Goal: Task Accomplishment & Management: Complete application form

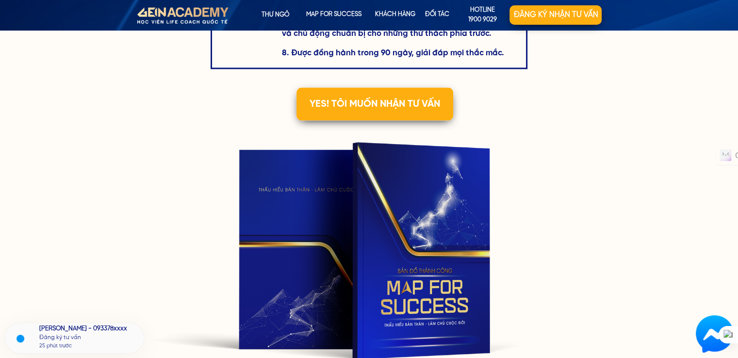
scroll to position [1699, 0]
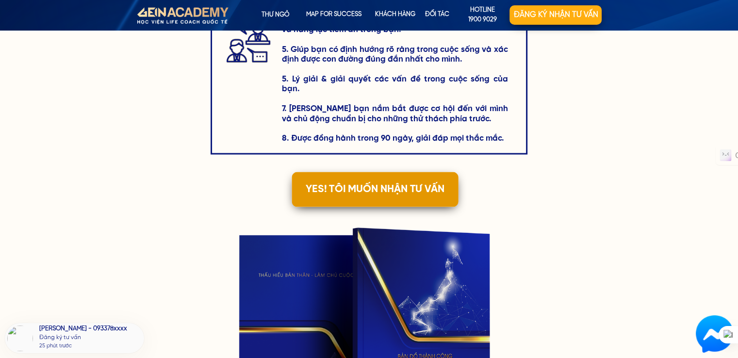
click at [376, 193] on p "YES! TÔI MUỐN NHẬN TƯ VẤN" at bounding box center [375, 189] width 166 height 35
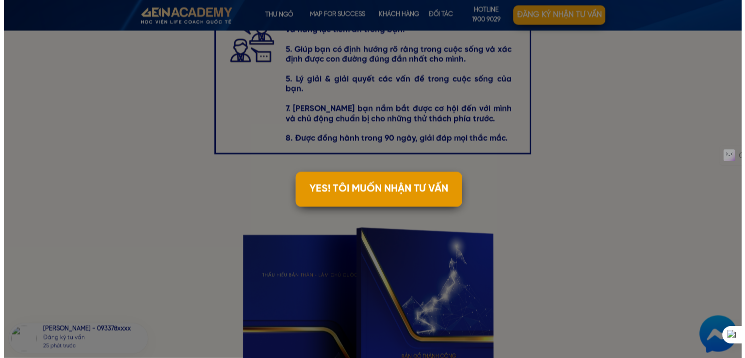
scroll to position [0, 0]
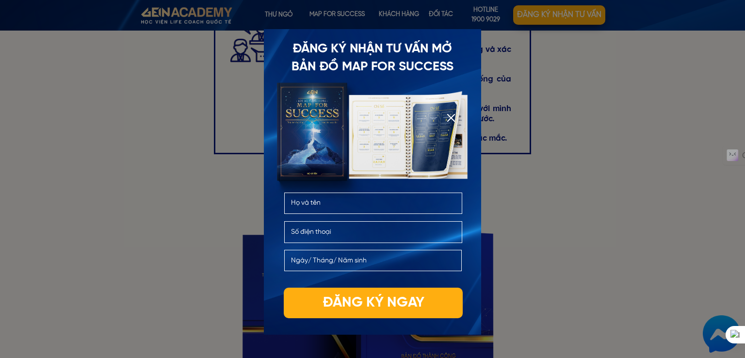
click at [452, 112] on div at bounding box center [408, 137] width 195 height 146
click at [446, 121] on div at bounding box center [408, 137] width 195 height 146
click at [448, 117] on div at bounding box center [451, 118] width 8 height 8
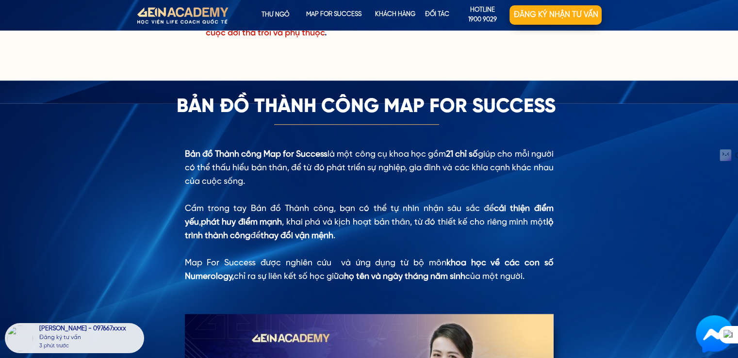
scroll to position [728, 0]
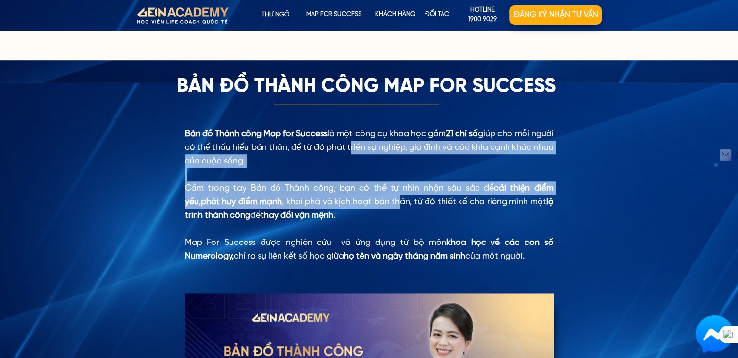
drag, startPoint x: 384, startPoint y: 142, endPoint x: 398, endPoint y: 201, distance: 61.0
click at [398, 201] on div "Bản đồ Thành công Map for Success là một công cụ khoa học gồm 21 chỉ số giúp ch…" at bounding box center [369, 195] width 369 height 136
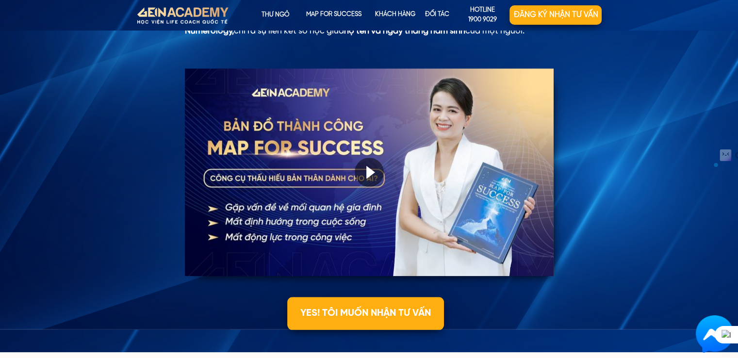
scroll to position [971, 0]
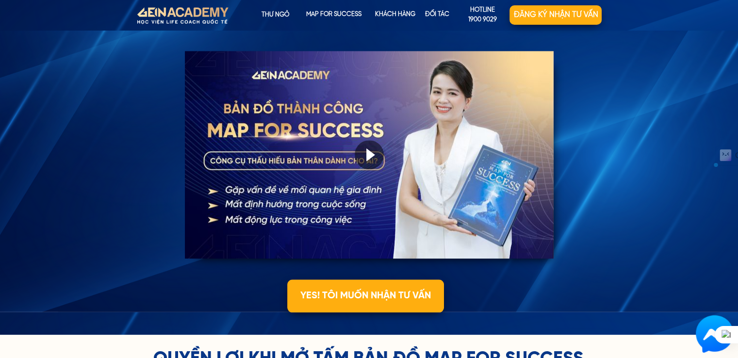
click at [371, 157] on div at bounding box center [369, 154] width 29 height 29
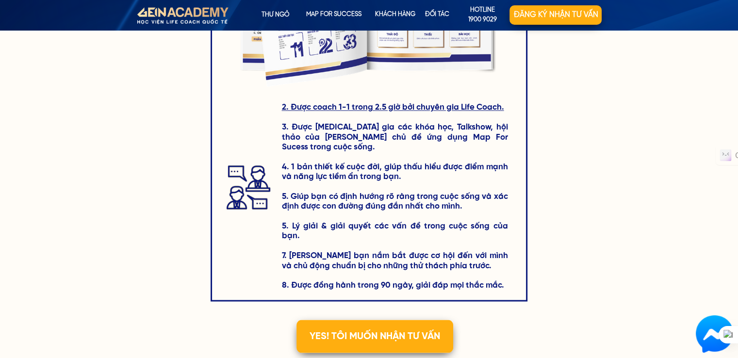
scroll to position [1553, 0]
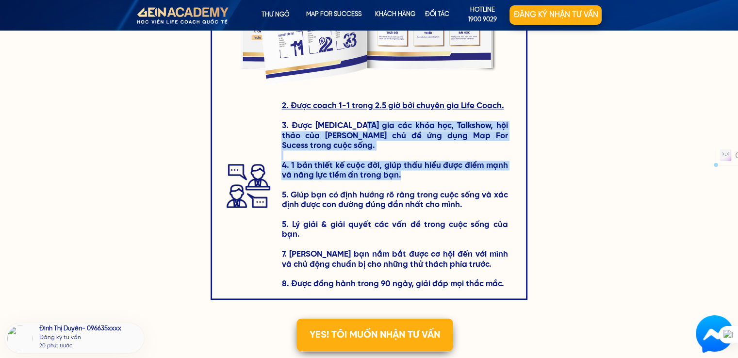
drag, startPoint x: 367, startPoint y: 128, endPoint x: 428, endPoint y: 174, distance: 76.2
click at [428, 174] on h3 "2. Được coach 1-1 trong 2.5 giờ bởi chuyên gia Life Coach. 3. Được [MEDICAL_DAT…" at bounding box center [394, 195] width 226 height 188
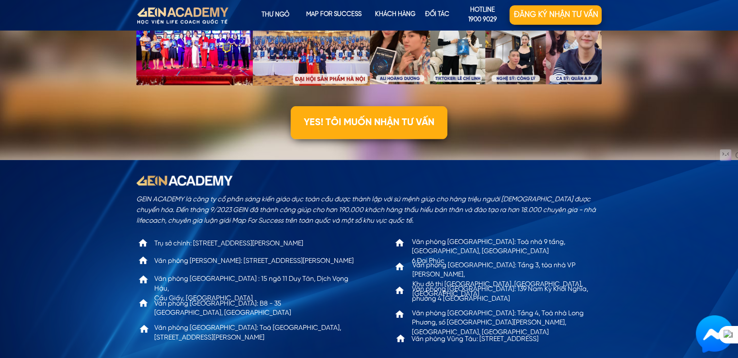
scroll to position [3076, 0]
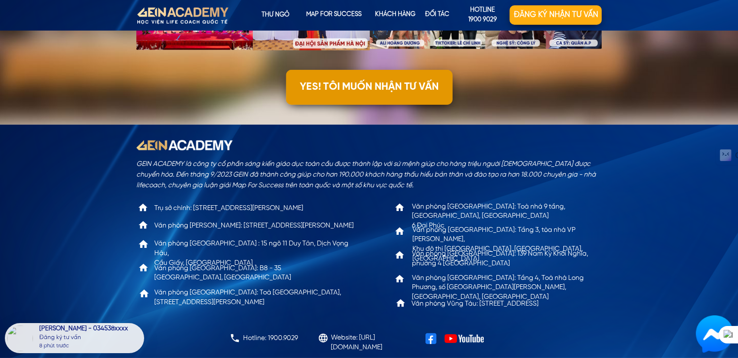
click at [369, 78] on p "YES! TÔI MUỐN NHẬN TƯ VẤN" at bounding box center [369, 87] width 166 height 35
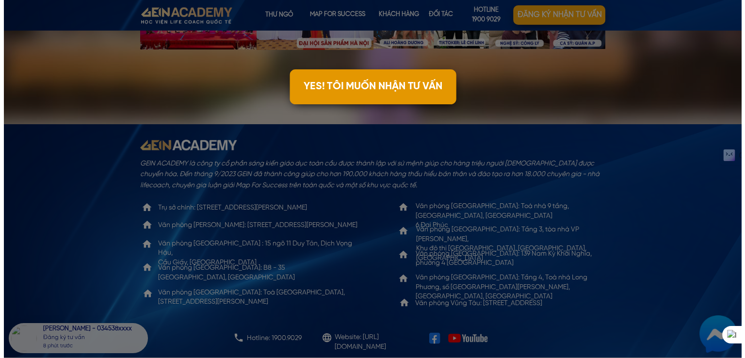
scroll to position [0, 0]
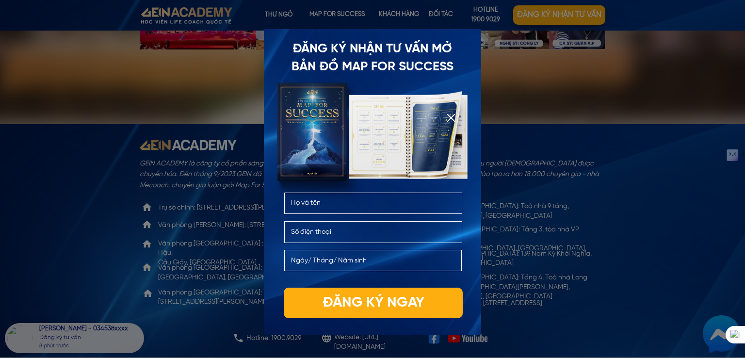
click at [349, 202] on input "text" at bounding box center [374, 203] width 170 height 20
type input "[PERSON_NAME]"
type input "0373185292"
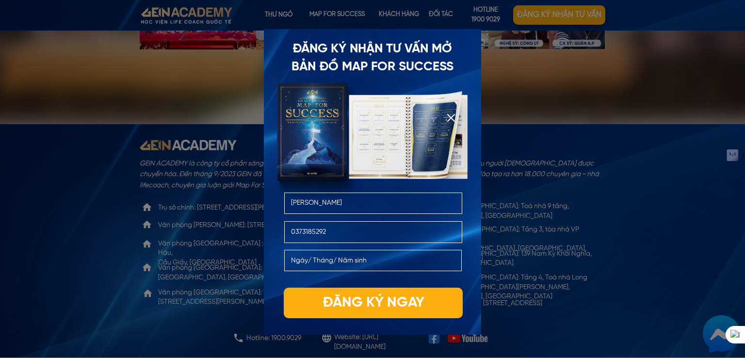
click at [358, 267] on input "text" at bounding box center [373, 260] width 169 height 20
click at [447, 119] on div at bounding box center [451, 118] width 8 height 8
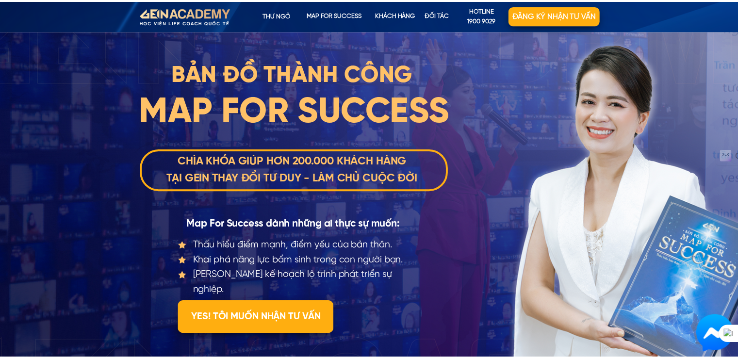
scroll to position [3076, 0]
